Goal: Task Accomplishment & Management: Complete application form

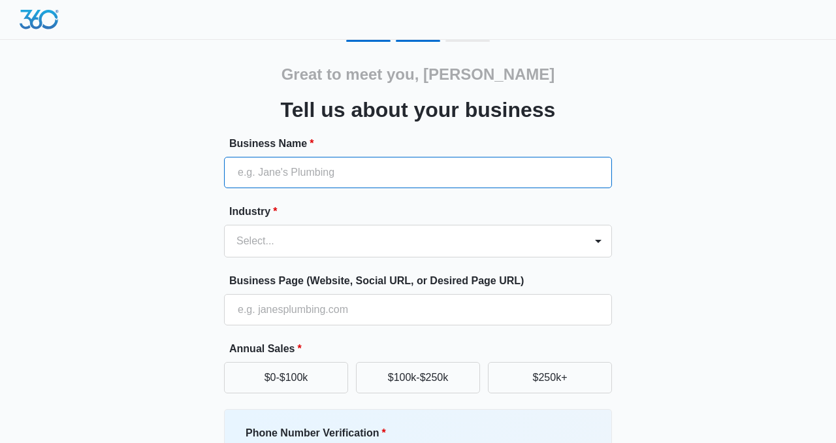
click at [321, 170] on input "Business Name *" at bounding box center [418, 172] width 388 height 31
type input "All N One Capital Group"
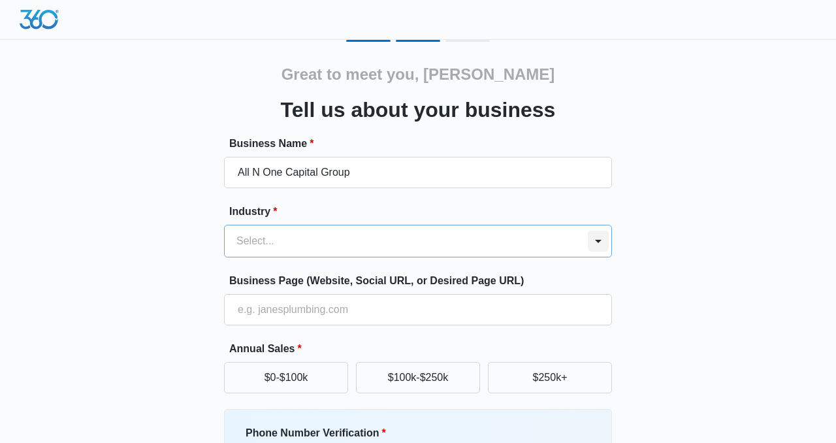
click at [600, 242] on div at bounding box center [598, 240] width 26 height 31
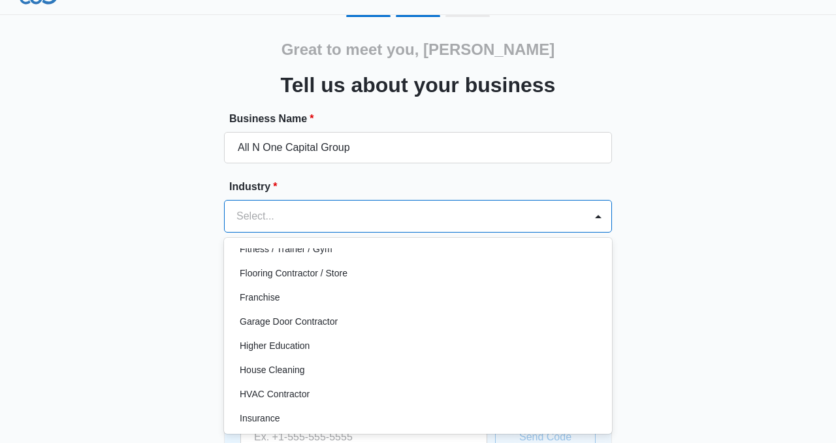
scroll to position [430, 0]
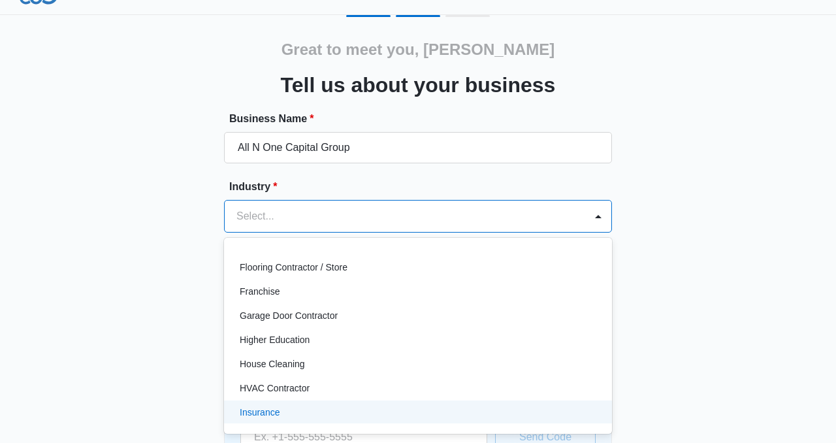
click at [484, 410] on div "Insurance" at bounding box center [417, 412] width 354 height 14
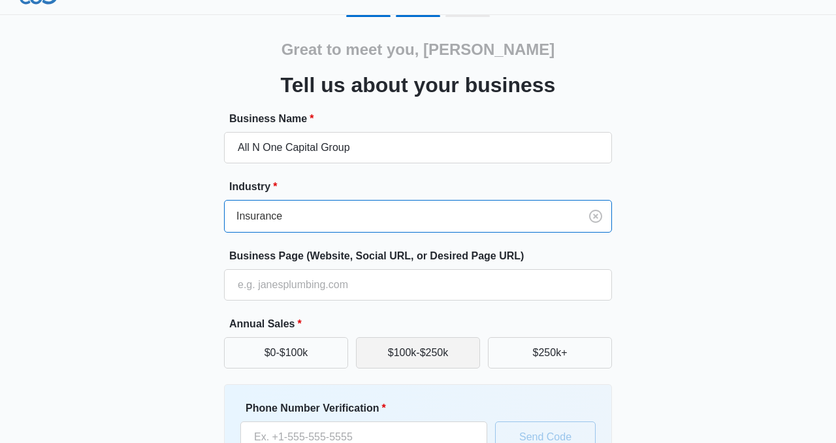
click at [454, 354] on button "$100k-$250k" at bounding box center [418, 352] width 124 height 31
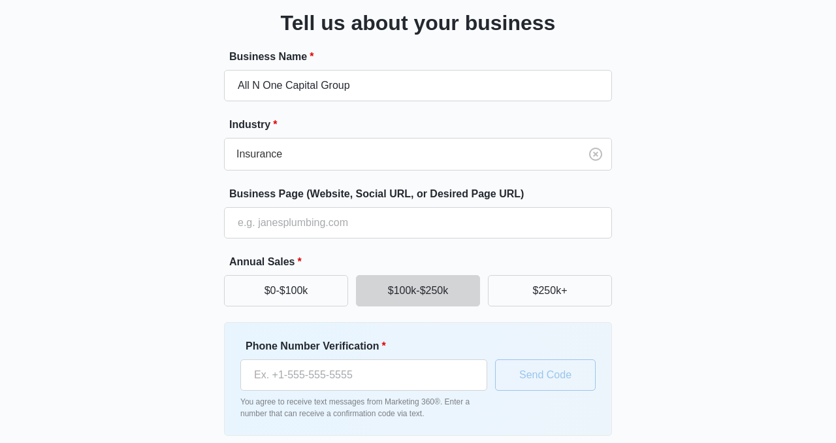
scroll to position [142, 0]
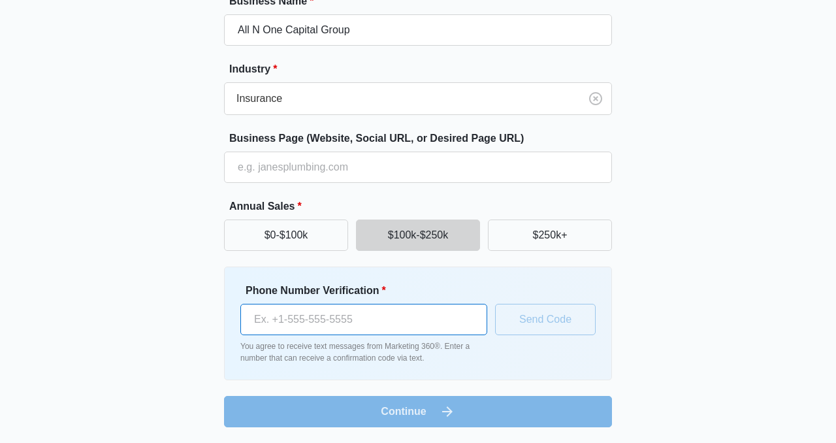
click at [362, 319] on input "Phone Number Verification *" at bounding box center [363, 319] width 247 height 31
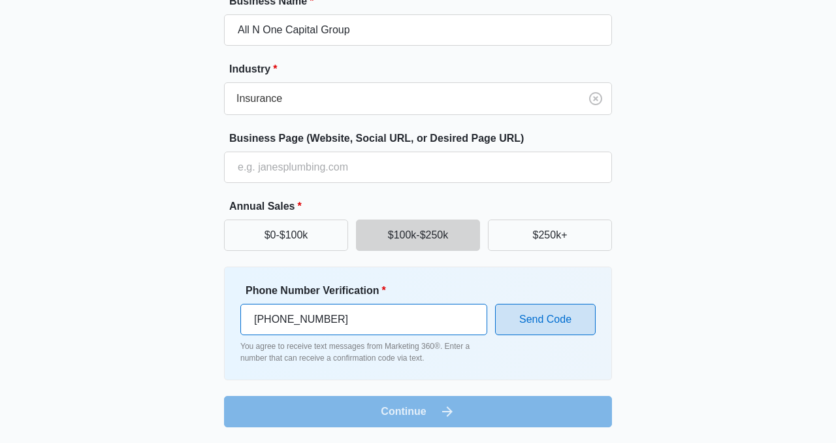
type input "[PHONE_NUMBER]"
click at [542, 320] on button "Send Code" at bounding box center [545, 319] width 101 height 31
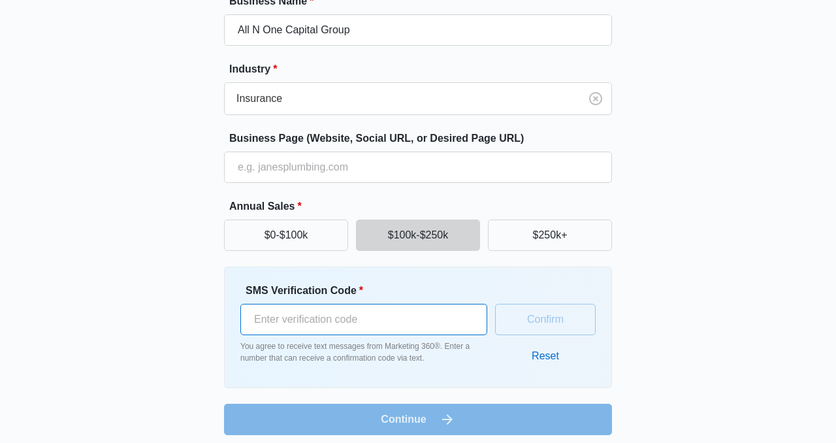
click at [407, 320] on input "SMS Verification Code *" at bounding box center [363, 319] width 247 height 31
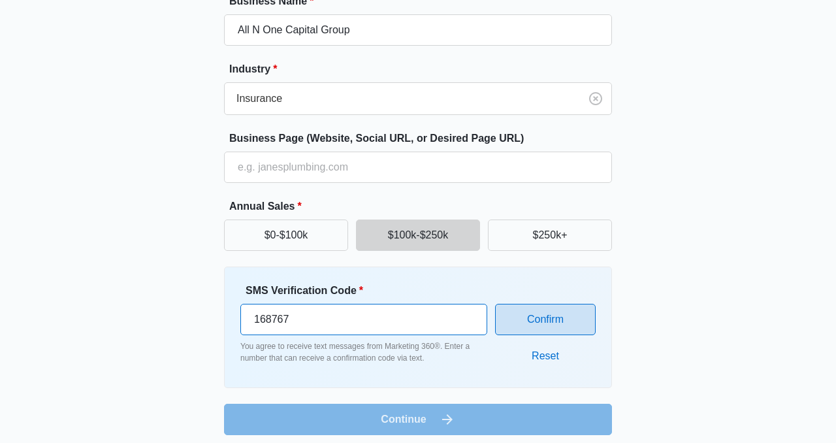
type input "168767"
click at [551, 326] on button "Confirm" at bounding box center [545, 319] width 101 height 31
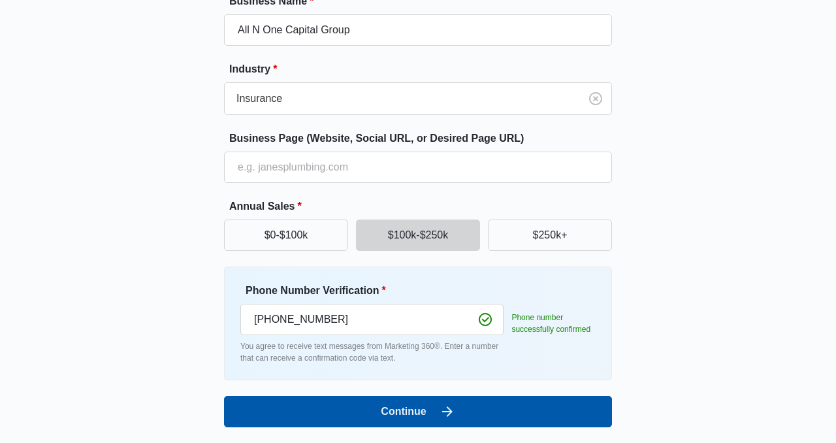
click at [458, 413] on button "Continue" at bounding box center [418, 411] width 388 height 31
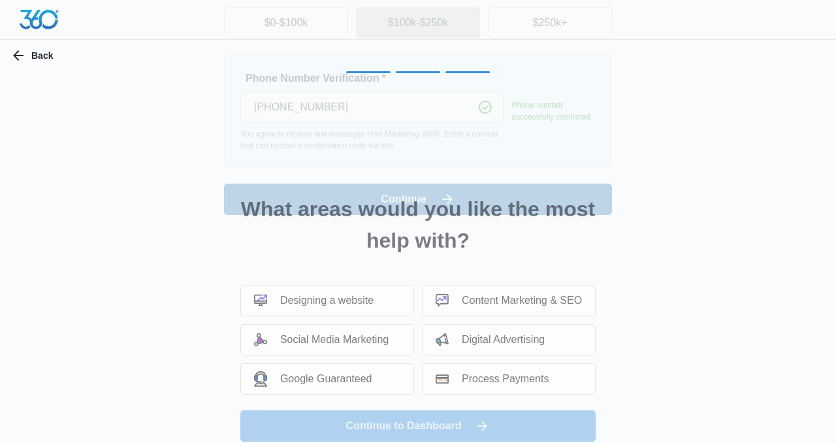
scroll to position [0, 0]
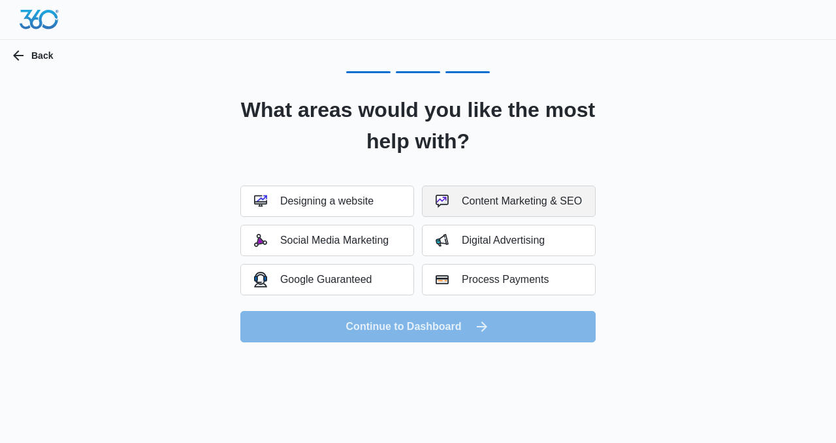
click at [471, 198] on div "Content Marketing & SEO" at bounding box center [509, 201] width 146 height 13
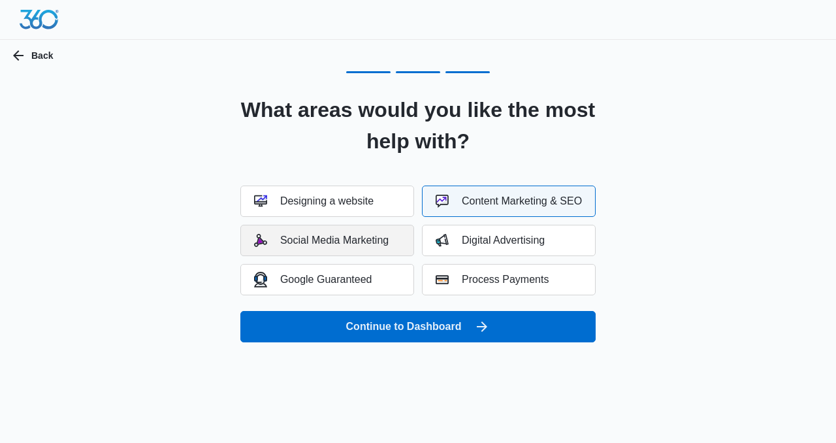
click at [399, 233] on button "Social Media Marketing" at bounding box center [327, 240] width 174 height 31
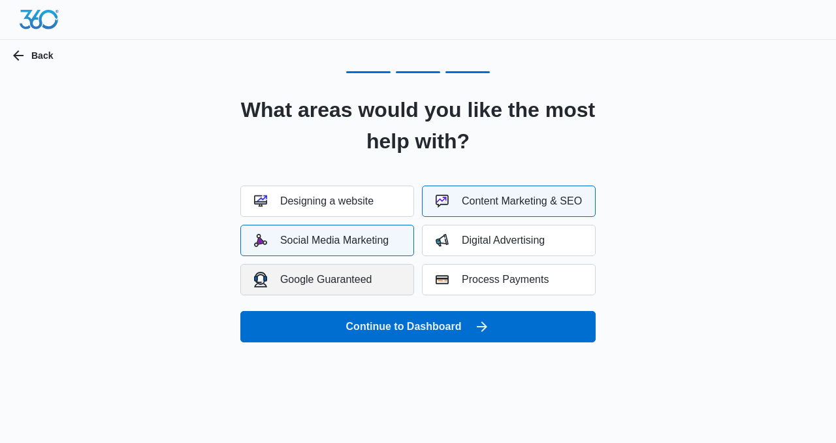
click at [381, 279] on button "Google Guaranteed" at bounding box center [327, 279] width 174 height 31
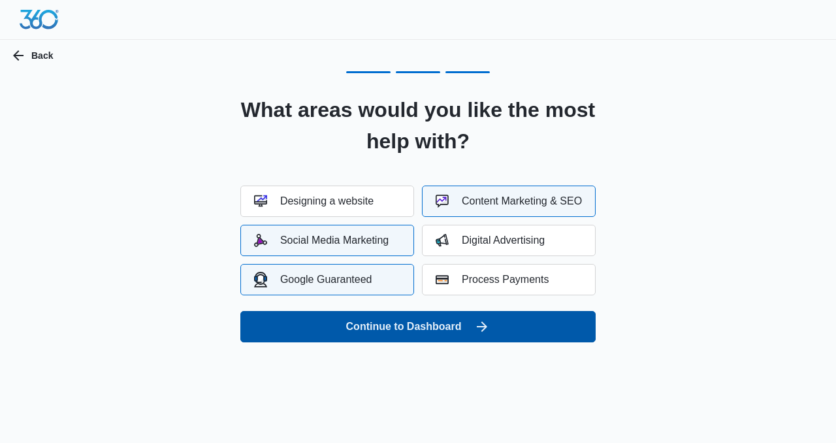
click at [428, 327] on button "Continue to Dashboard" at bounding box center [417, 326] width 355 height 31
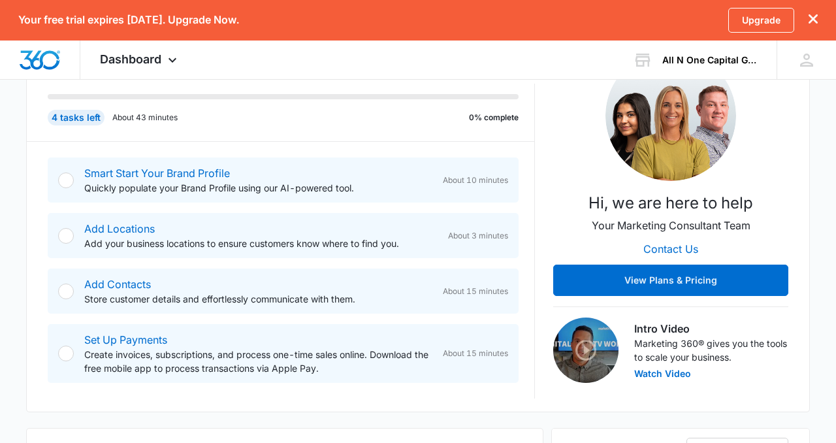
scroll to position [229, 0]
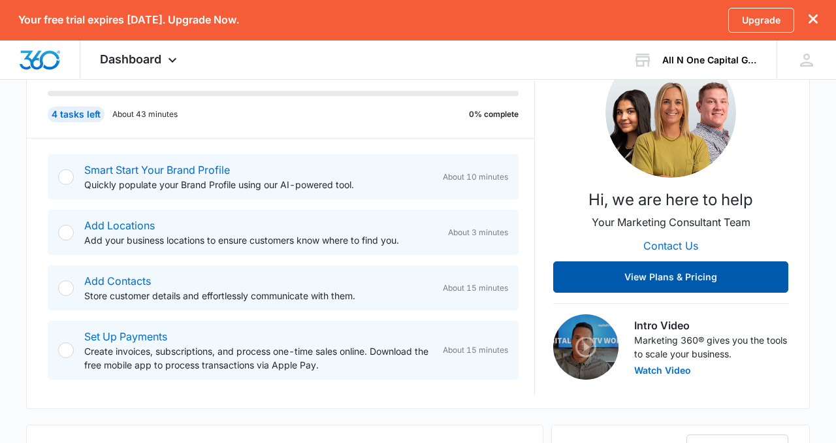
click at [667, 276] on button "View Plans & Pricing" at bounding box center [670, 276] width 235 height 31
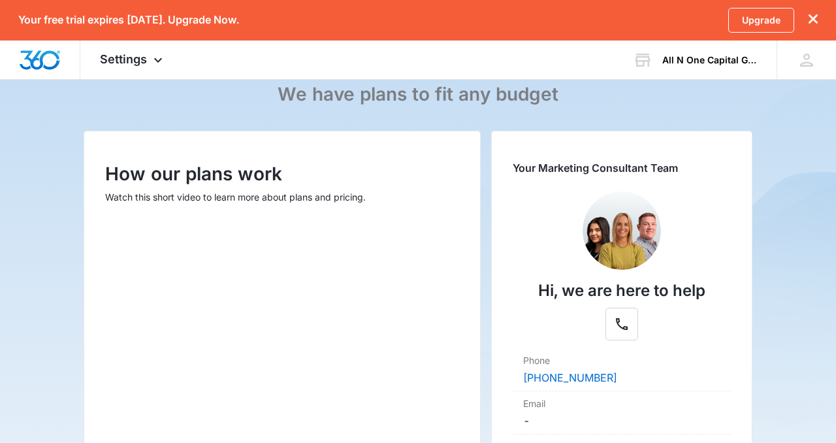
scroll to position [119, 0]
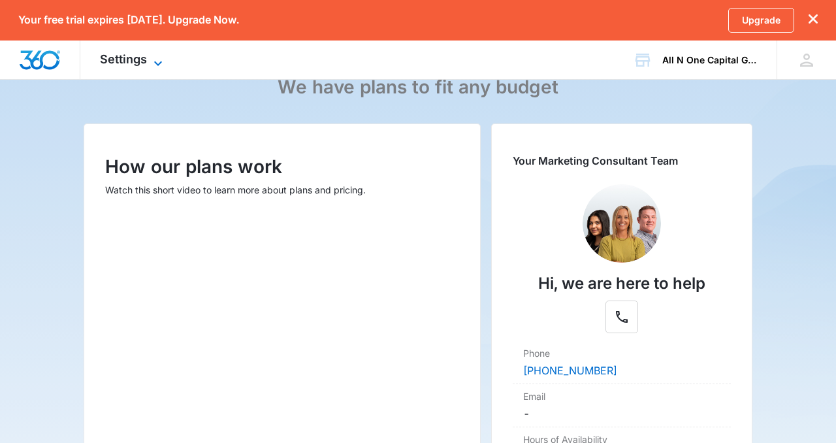
click at [142, 63] on span "Settings" at bounding box center [123, 59] width 47 height 14
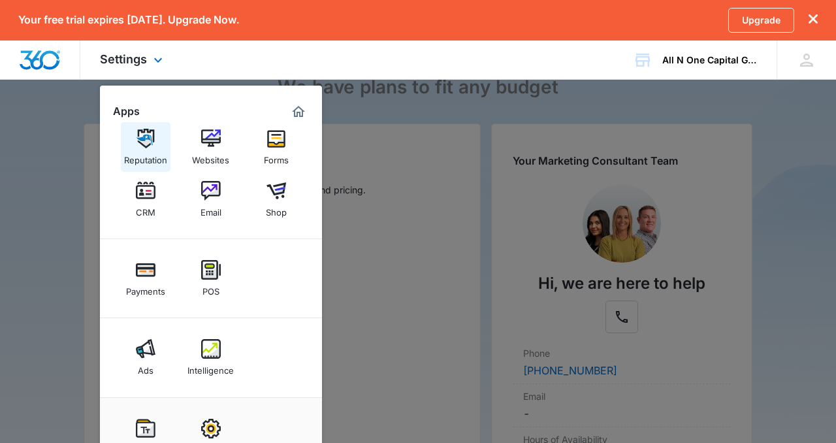
scroll to position [0, 0]
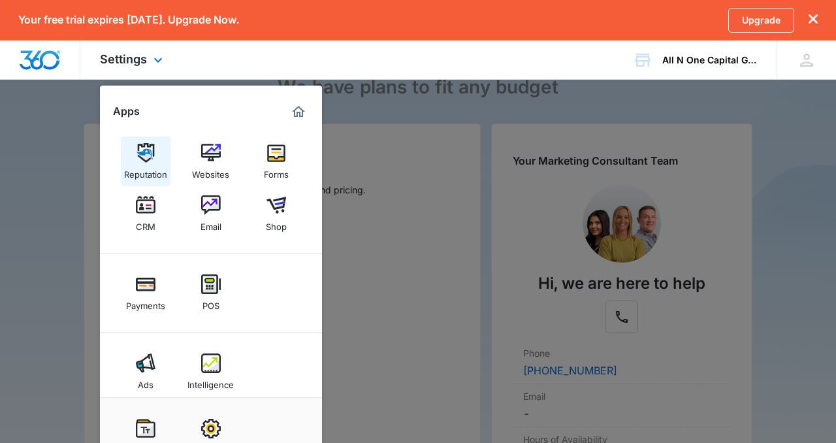
click at [152, 151] on img at bounding box center [146, 153] width 20 height 20
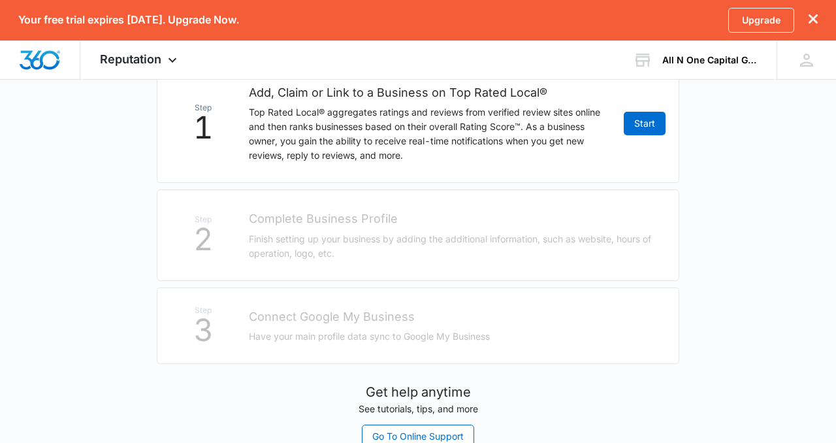
scroll to position [278, 0]
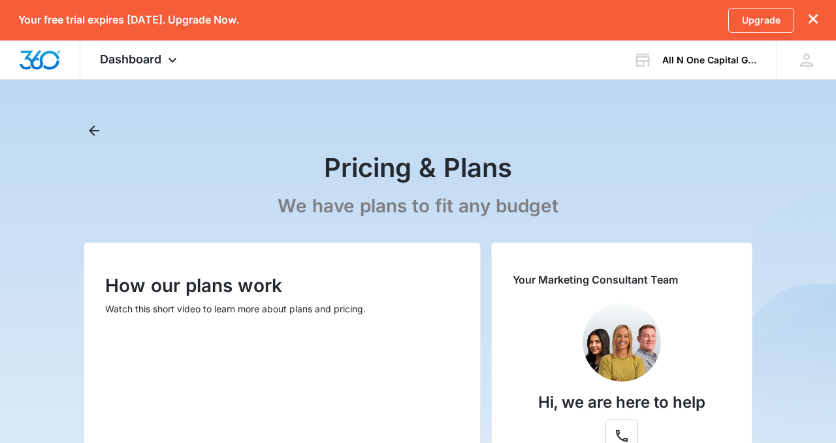
scroll to position [229, 0]
